Goal: Task Accomplishment & Management: Use online tool/utility

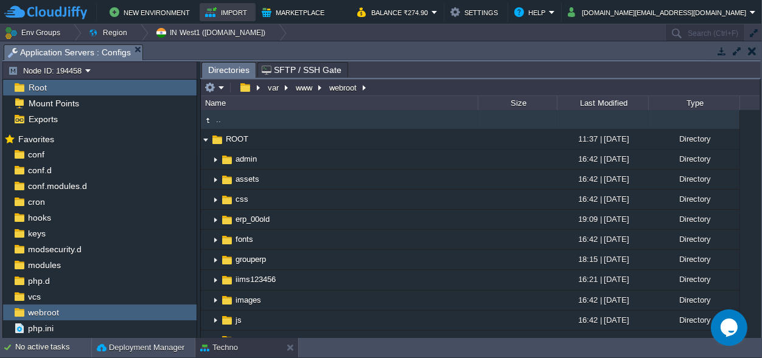
scroll to position [11, 0]
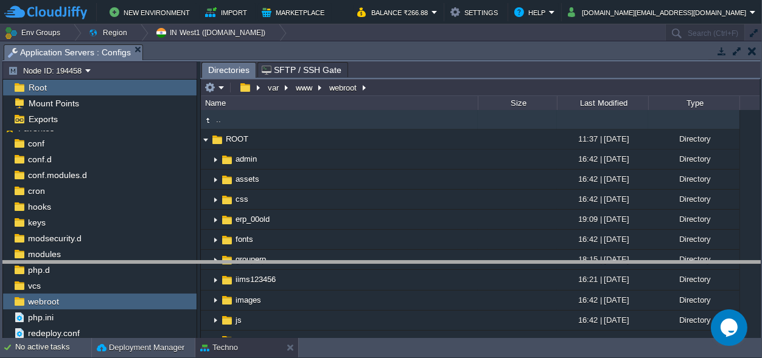
drag, startPoint x: 273, startPoint y: 54, endPoint x: 285, endPoint y: 379, distance: 324.6
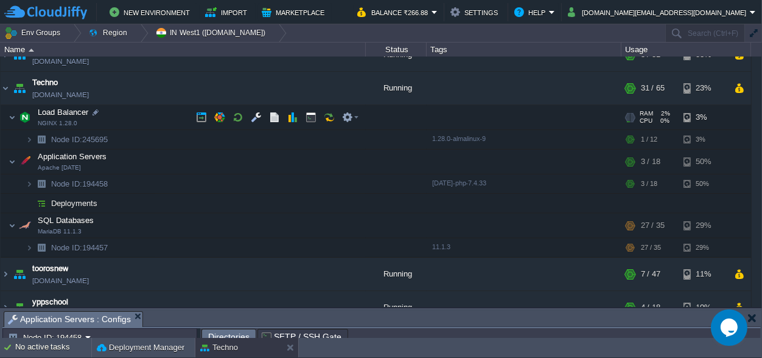
scroll to position [202, 0]
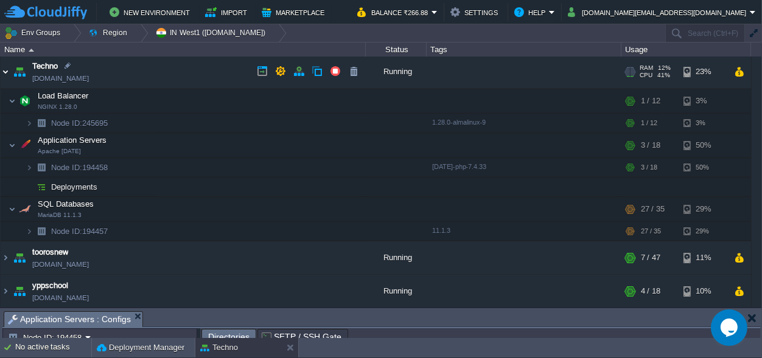
click at [5, 74] on img at bounding box center [6, 71] width 10 height 33
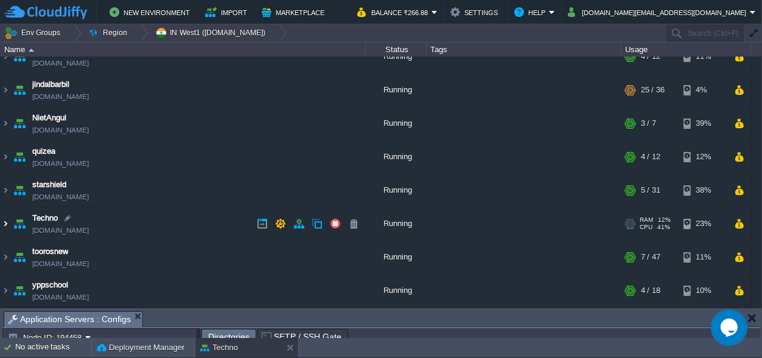
click at [5, 219] on img at bounding box center [6, 224] width 10 height 33
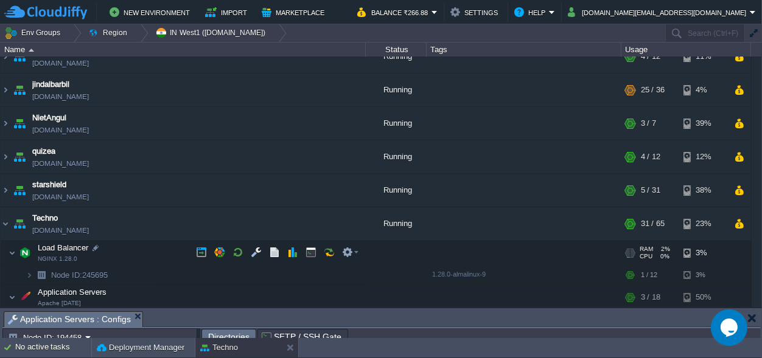
scroll to position [202, 0]
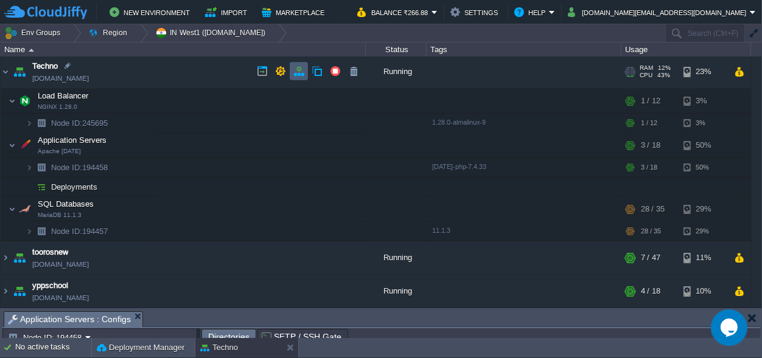
click at [297, 72] on button "button" at bounding box center [298, 71] width 11 height 11
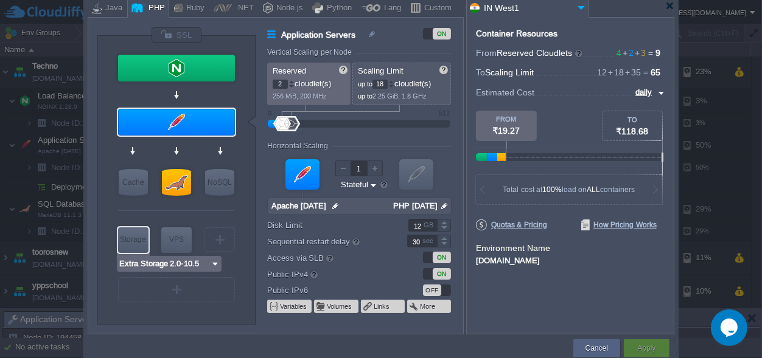
type input "MariaDB 11.1.3"
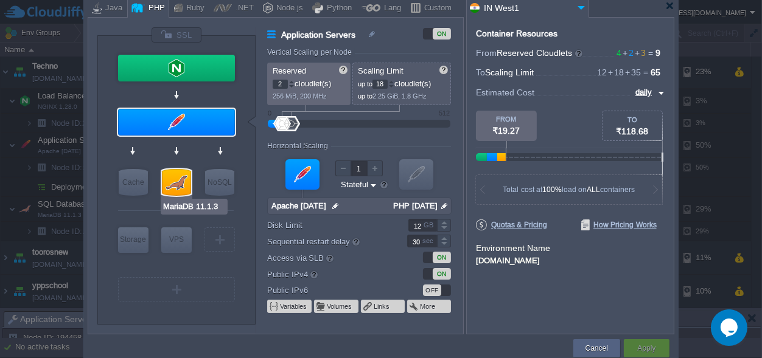
click at [177, 186] on div at bounding box center [176, 182] width 29 height 27
type input "SQL Databases"
type input "3"
type input "35"
type input "MariaDB 11.1.3"
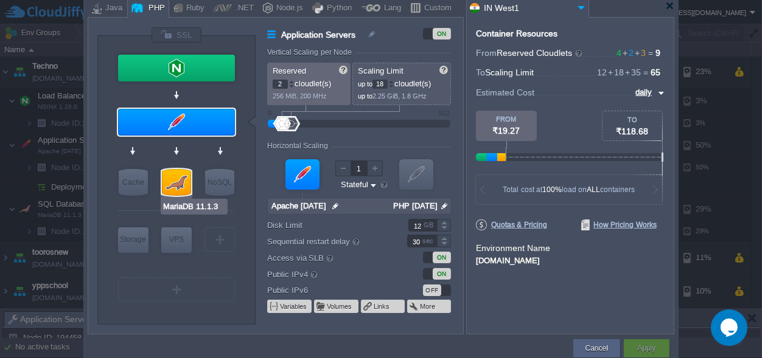
type input "null"
type input "11.1.3"
type input "Stateless"
type input "10"
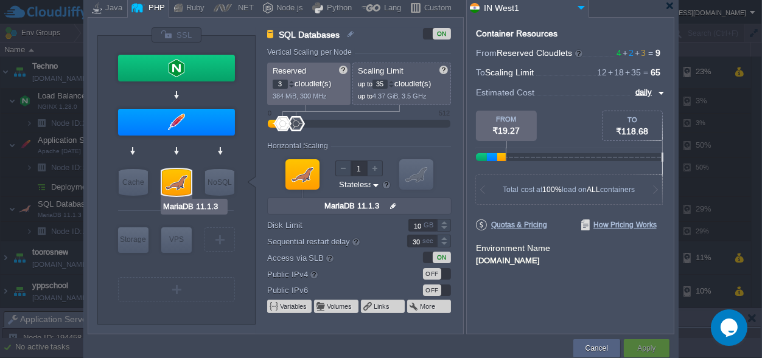
type input "Couchbase CE 7.1.1"
click at [386, 83] on input "35" at bounding box center [379, 84] width 15 height 9
type input "3"
type input "40"
click at [284, 84] on input "3" at bounding box center [280, 84] width 15 height 9
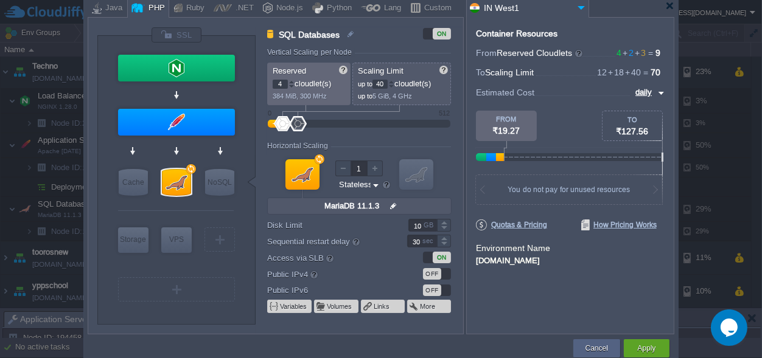
type input "4"
click at [422, 134] on form "Vertical Scaling per Node Reserved 4 cloudlet(s) 512 MiB, 400 MHz Scaling Limit…" at bounding box center [364, 191] width 195 height 286
click at [654, 346] on button "Apply" at bounding box center [646, 349] width 18 height 12
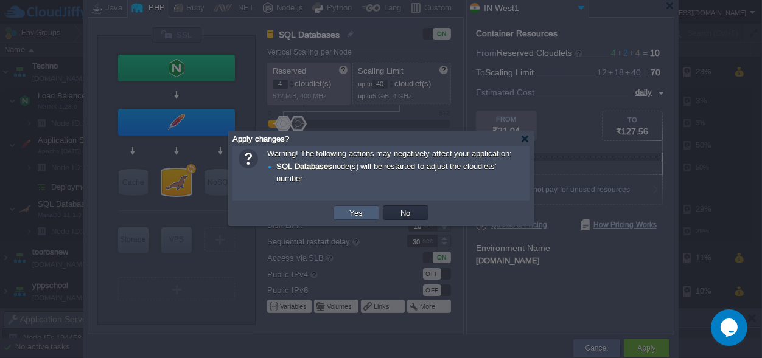
click at [343, 209] on td "Yes" at bounding box center [356, 213] width 46 height 15
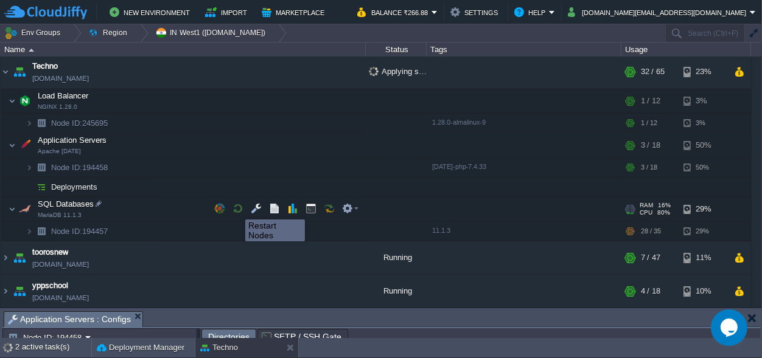
click at [236, 209] on button "button" at bounding box center [237, 208] width 11 height 11
click at [238, 207] on button "button" at bounding box center [237, 208] width 11 height 11
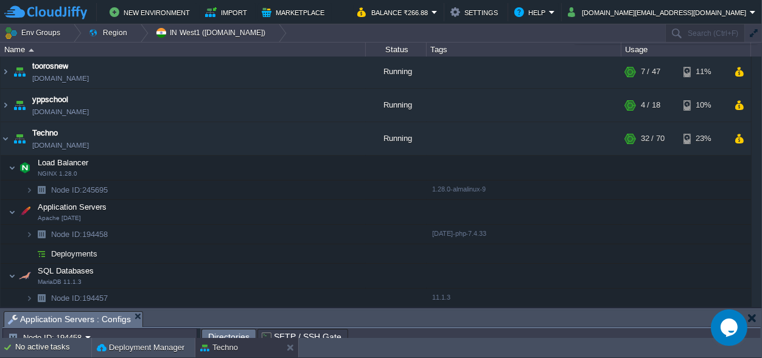
scroll to position [11, 0]
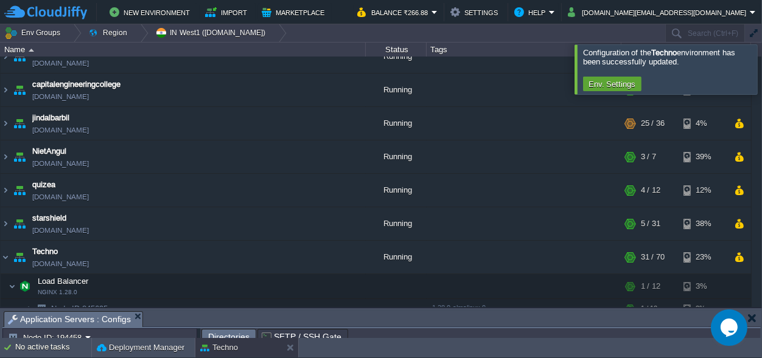
click at [761, 71] on div at bounding box center [777, 68] width 0 height 49
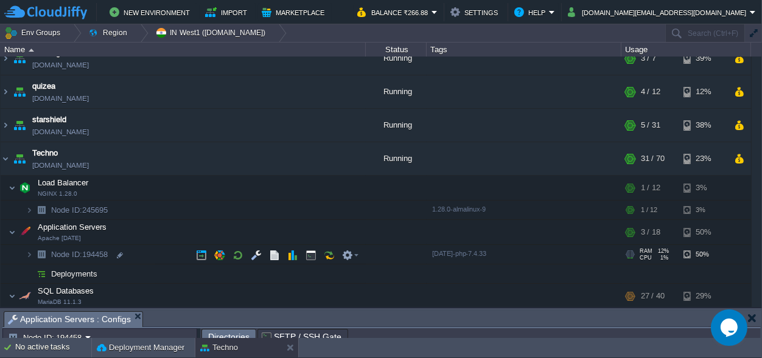
scroll to position [130, 0]
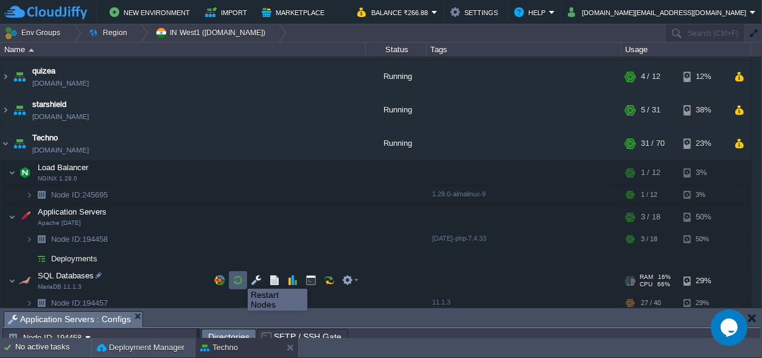
click at [239, 278] on button "button" at bounding box center [237, 280] width 11 height 11
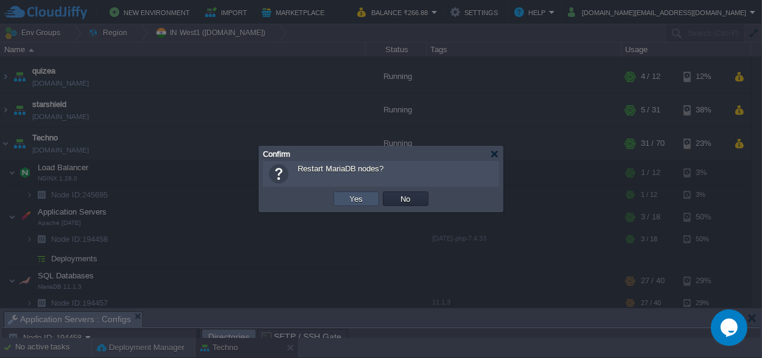
click at [354, 199] on button "Yes" at bounding box center [356, 199] width 21 height 11
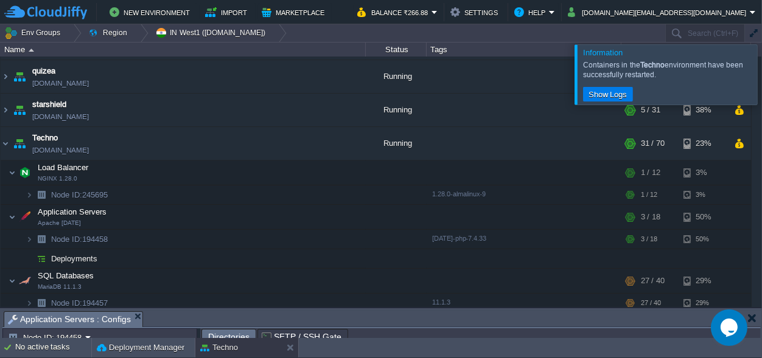
click at [761, 71] on div at bounding box center [777, 74] width 0 height 60
